Goal: Navigation & Orientation: Find specific page/section

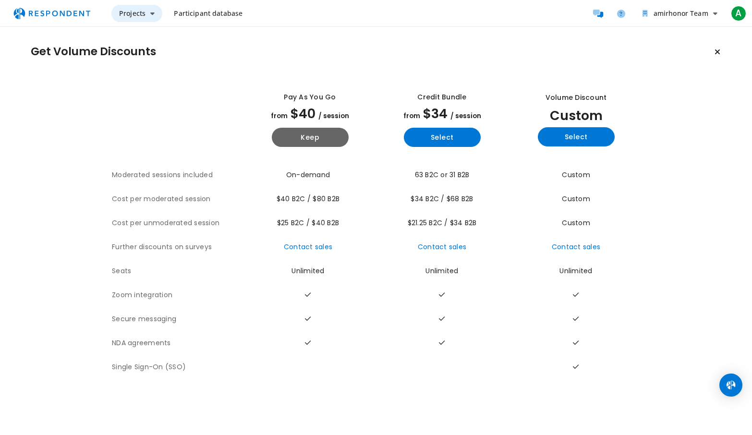
click at [137, 12] on span "Projects" at bounding box center [132, 13] width 26 height 9
drag, startPoint x: 275, startPoint y: 57, endPoint x: 263, endPoint y: 50, distance: 13.5
click at [275, 58] on md-backdrop at bounding box center [376, 217] width 752 height 435
click at [186, 21] on link "Participant database" at bounding box center [208, 13] width 84 height 17
click at [195, 16] on span "Participant database" at bounding box center [208, 13] width 69 height 9
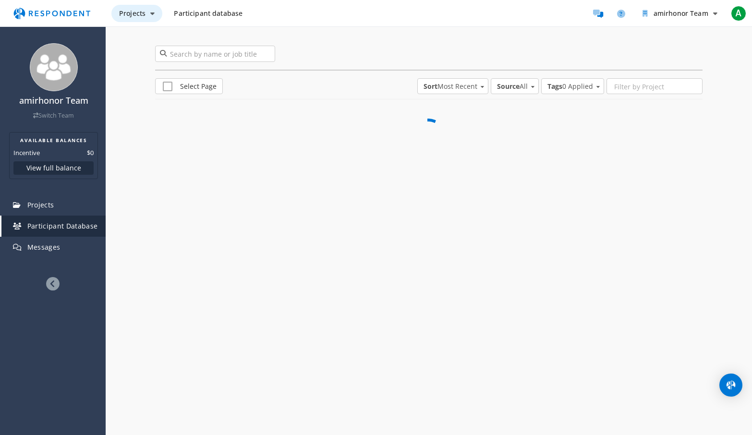
click at [133, 13] on span "Projects" at bounding box center [132, 13] width 26 height 9
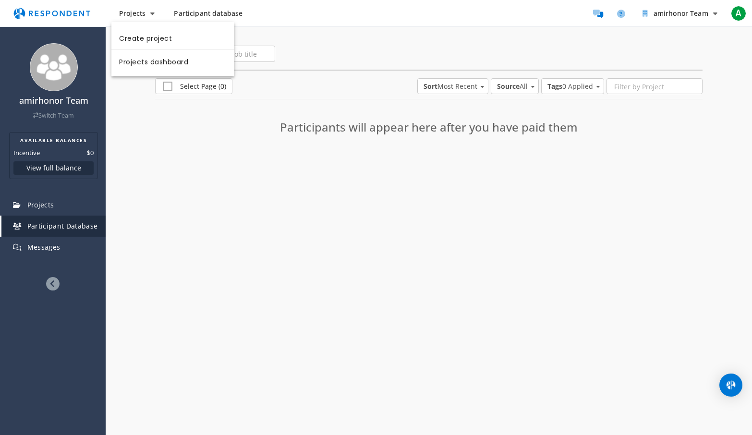
click at [211, 145] on md-backdrop at bounding box center [376, 217] width 752 height 435
click at [124, 13] on span "Projects" at bounding box center [132, 13] width 26 height 9
click at [147, 65] on link "Projects dashboard" at bounding box center [172, 60] width 123 height 23
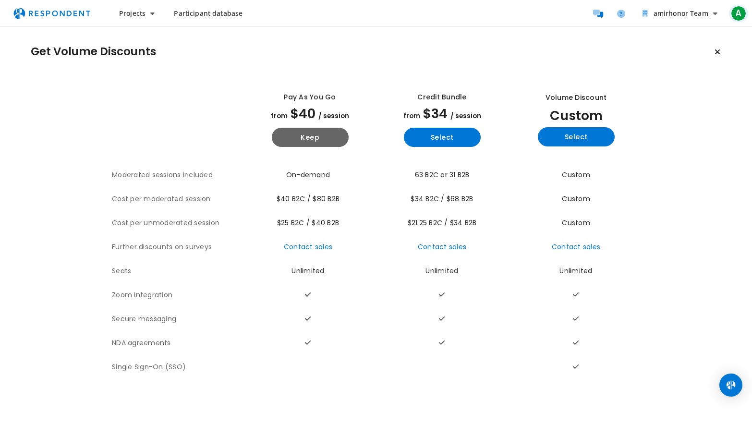
click at [739, 18] on span "A" at bounding box center [738, 13] width 15 height 15
click at [676, 123] on md-backdrop at bounding box center [376, 217] width 752 height 435
click at [645, 16] on icon "amirhonor Team" at bounding box center [645, 13] width 5 height 7
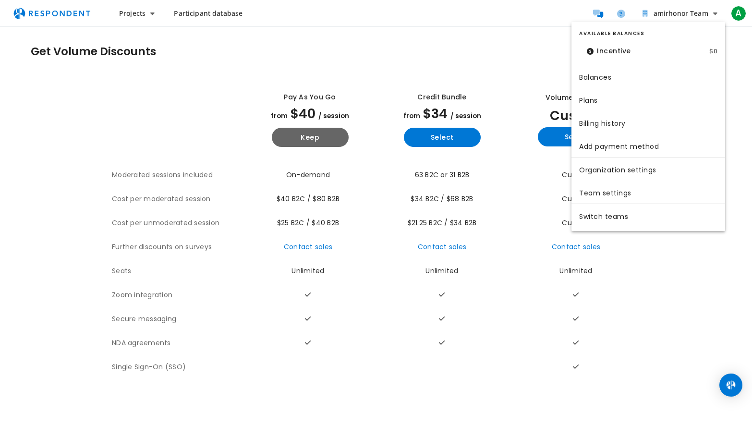
click at [543, 63] on md-backdrop at bounding box center [376, 217] width 752 height 435
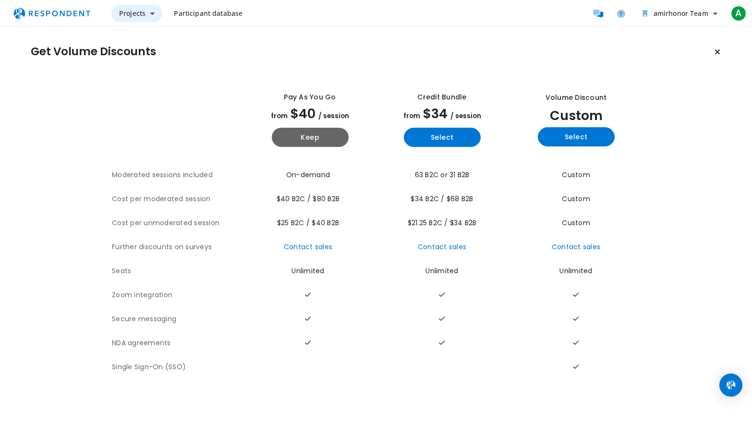
click at [131, 12] on span "Projects" at bounding box center [132, 13] width 26 height 9
click at [309, 39] on md-backdrop at bounding box center [376, 217] width 752 height 435
click at [125, 11] on span "Projects" at bounding box center [132, 13] width 26 height 9
click at [277, 72] on md-backdrop at bounding box center [376, 217] width 752 height 435
click at [220, 15] on span "Participant database" at bounding box center [208, 13] width 69 height 9
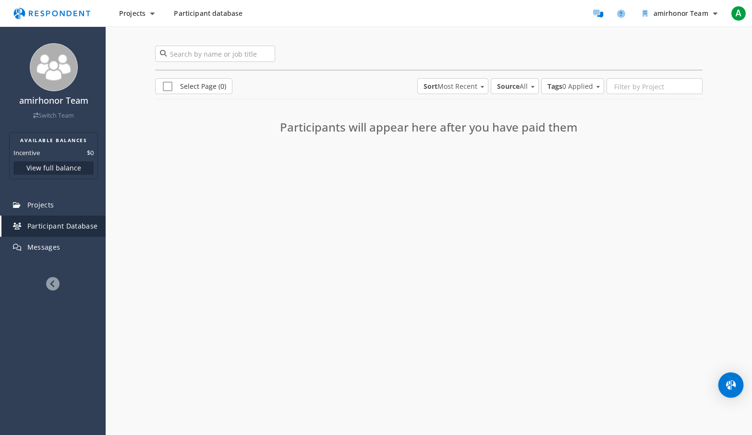
click at [724, 385] on div "Open Intercom Messenger" at bounding box center [731, 385] width 25 height 25
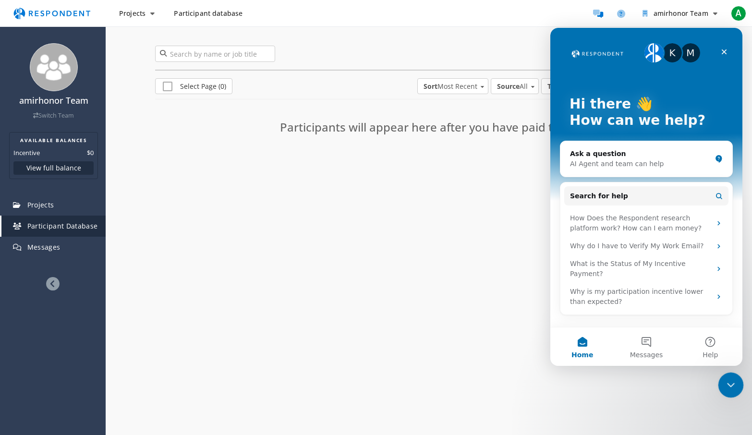
click at [725, 388] on icon "Close Intercom Messenger" at bounding box center [730, 384] width 12 height 12
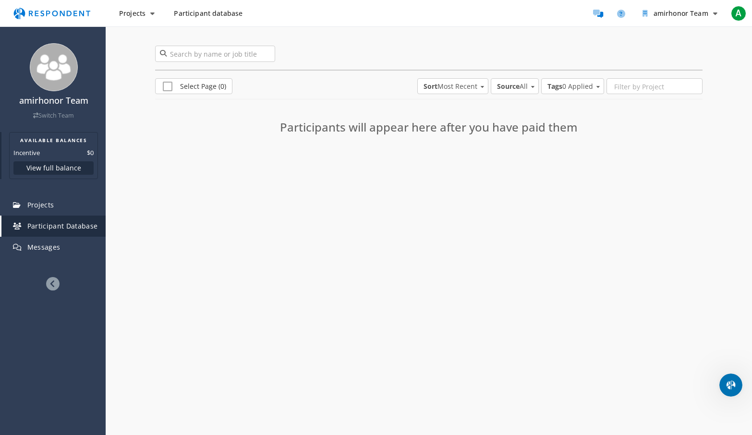
click at [71, 170] on button "View full balance" at bounding box center [53, 167] width 80 height 13
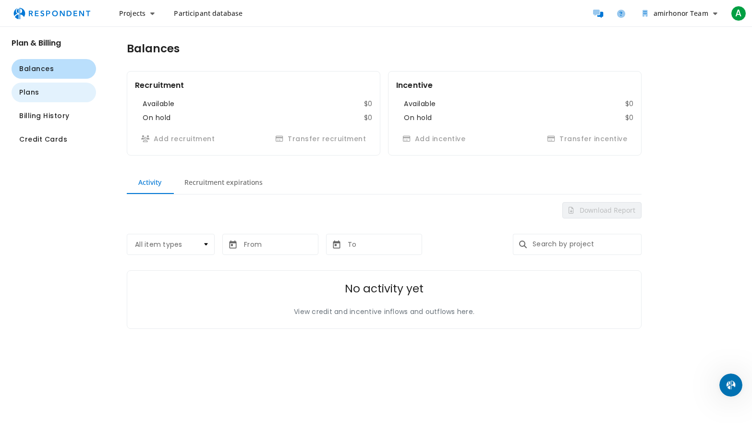
click at [47, 98] on button "Plans" at bounding box center [54, 93] width 85 height 20
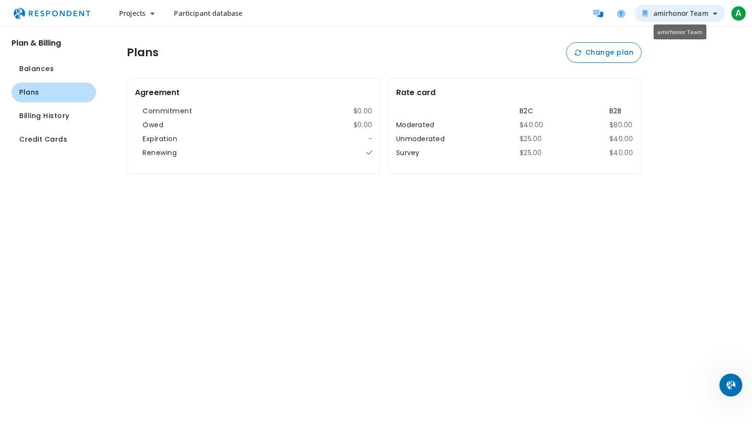
click at [646, 15] on icon "amirhonor Team" at bounding box center [645, 13] width 5 height 7
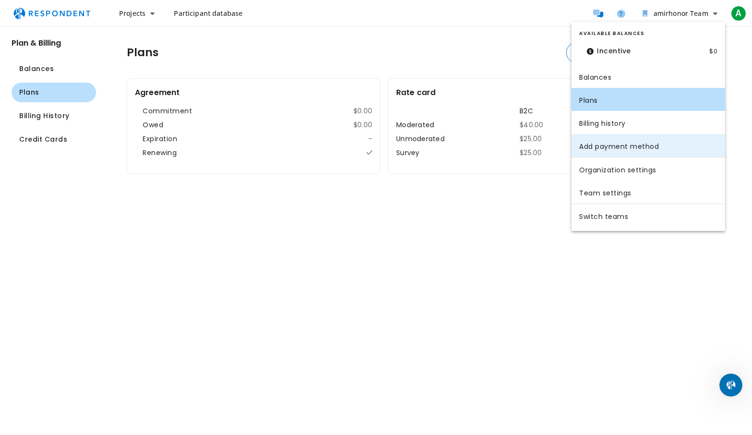
click at [671, 146] on link "Add payment method" at bounding box center [649, 145] width 154 height 23
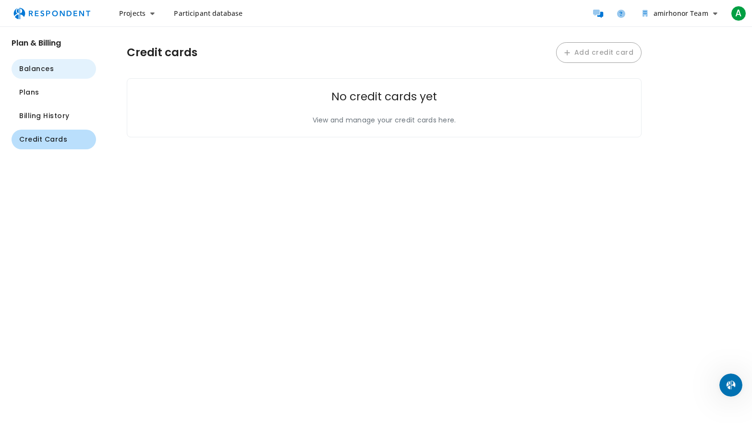
click at [73, 67] on button "Balances" at bounding box center [54, 69] width 85 height 20
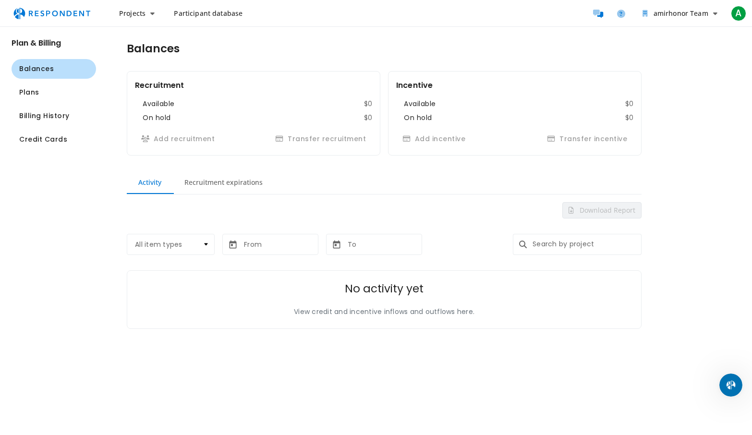
click at [200, 15] on span "Participant database" at bounding box center [208, 13] width 69 height 9
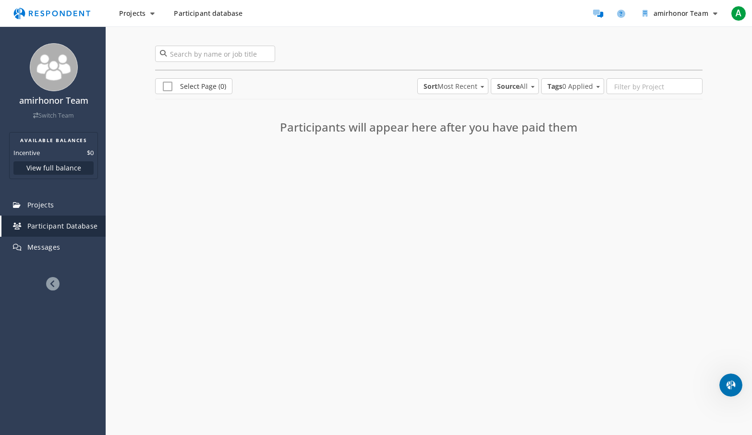
click at [200, 15] on span "Participant database" at bounding box center [208, 13] width 69 height 9
click at [215, 15] on span "Participant database" at bounding box center [208, 13] width 69 height 9
click at [197, 18] on link "Participant database" at bounding box center [208, 13] width 84 height 17
click at [187, 12] on span "Participant database" at bounding box center [208, 13] width 69 height 9
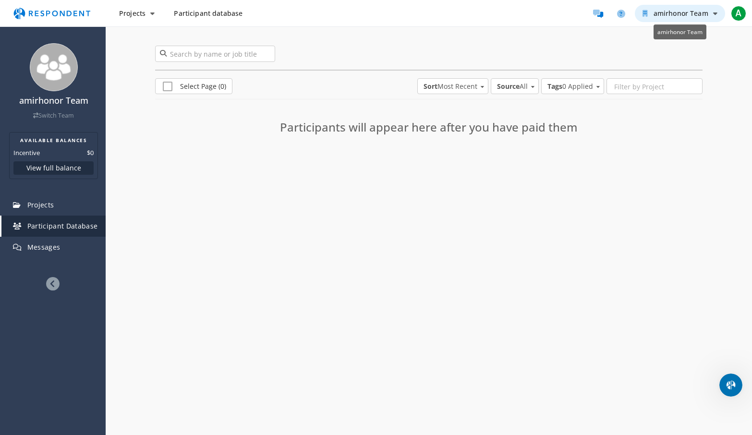
click at [660, 10] on span "amirhonor Team" at bounding box center [681, 13] width 55 height 9
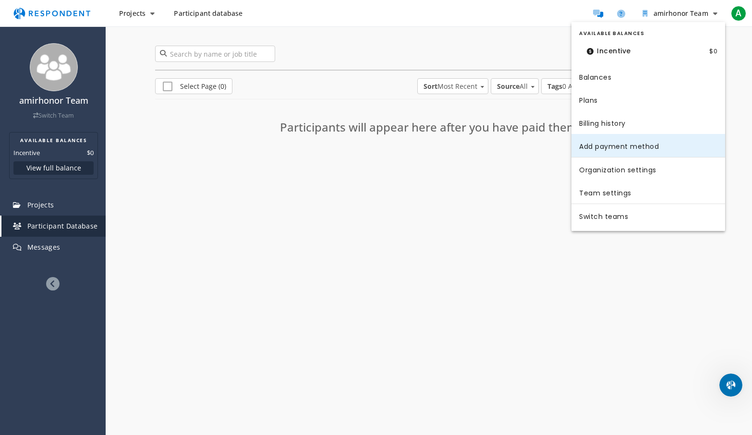
click at [650, 151] on link "Add payment method" at bounding box center [649, 145] width 154 height 23
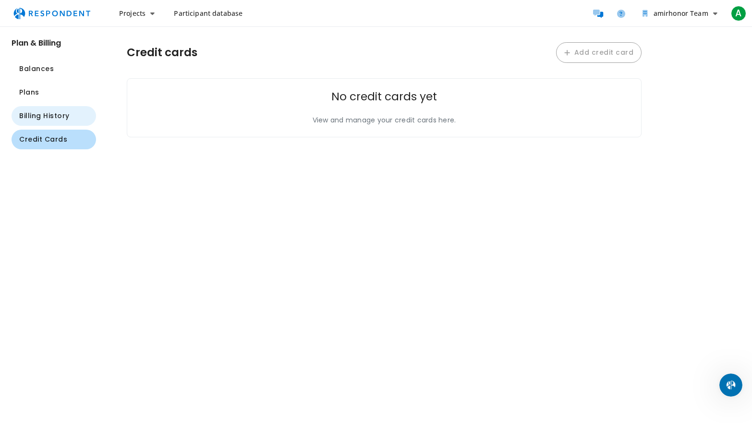
drag, startPoint x: 64, startPoint y: 114, endPoint x: 61, endPoint y: 110, distance: 5.8
click at [62, 113] on span "Billing History" at bounding box center [44, 116] width 50 height 10
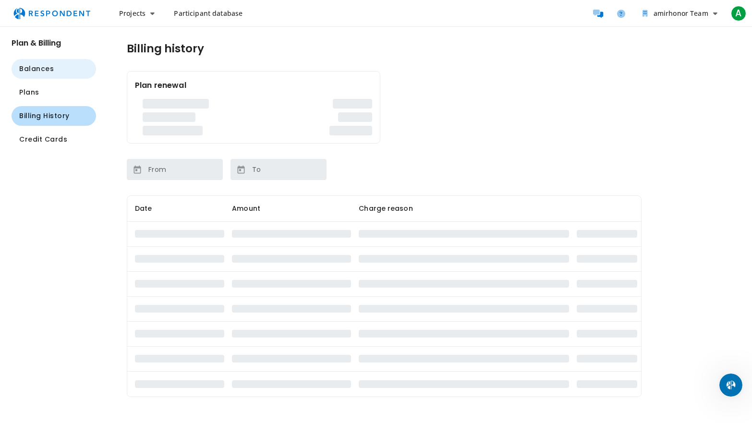
click at [55, 63] on button "Balances" at bounding box center [54, 69] width 85 height 20
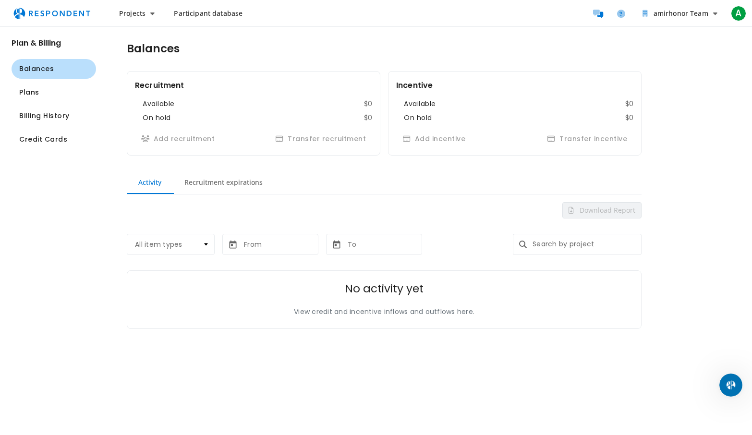
click at [75, 12] on img "Main navigation" at bounding box center [52, 13] width 88 height 18
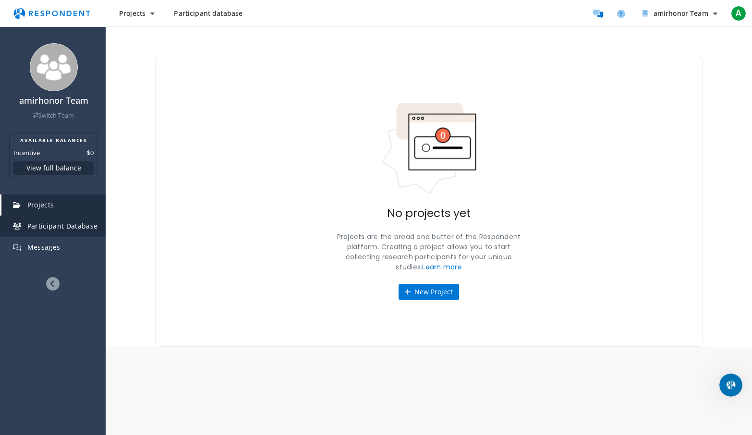
click at [73, 226] on span "Participant Database" at bounding box center [62, 225] width 71 height 9
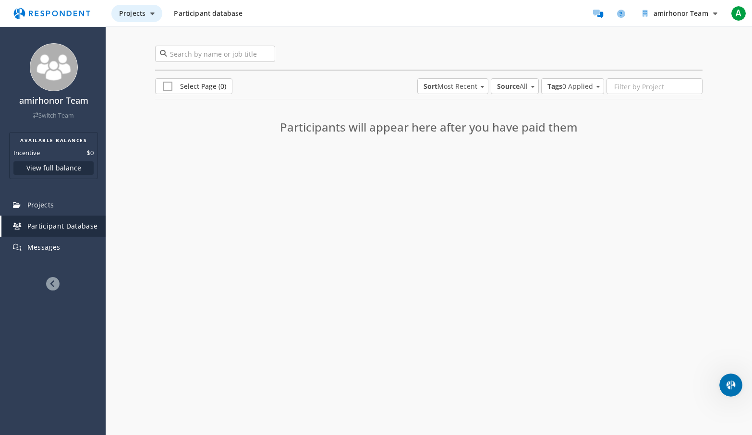
click at [138, 19] on button "Projects" at bounding box center [136, 13] width 51 height 17
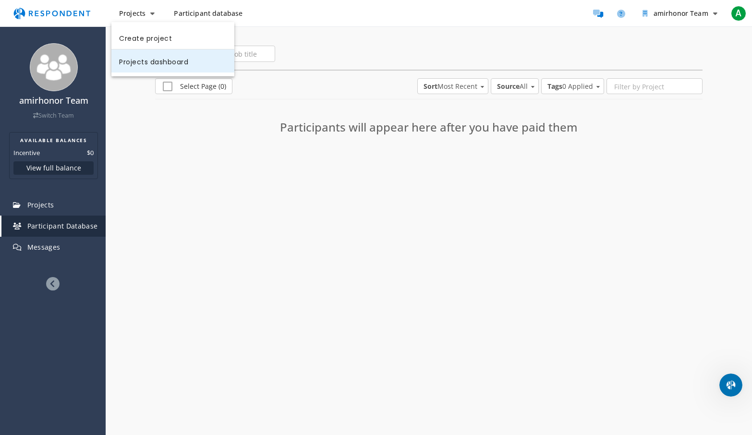
click at [166, 70] on link "Projects dashboard" at bounding box center [172, 60] width 123 height 23
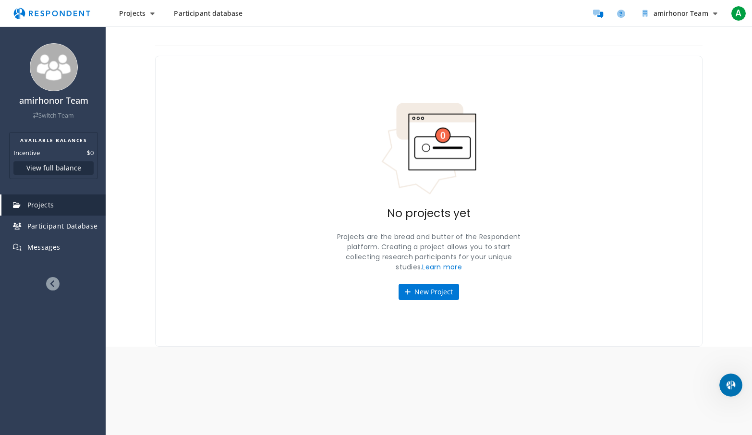
drag, startPoint x: 525, startPoint y: 21, endPoint x: 524, endPoint y: 30, distance: 9.3
